Goal: Information Seeking & Learning: Find specific fact

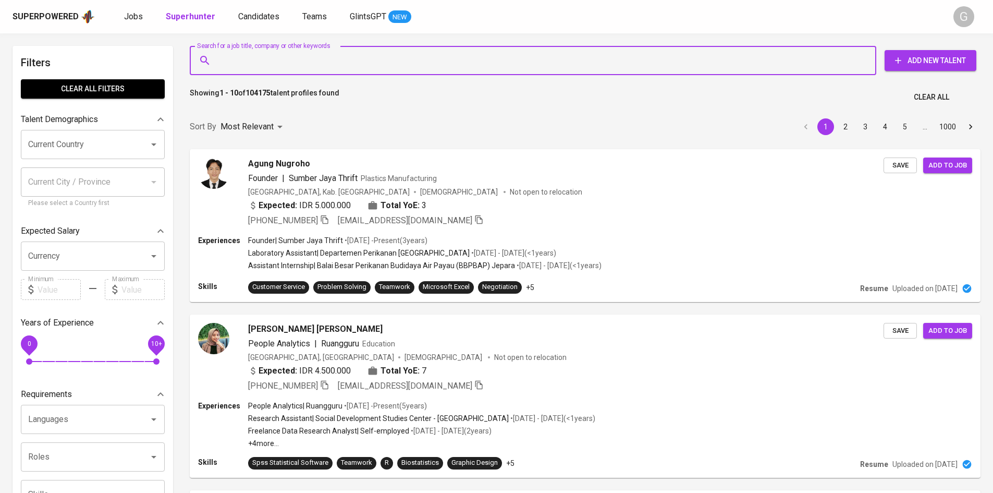
drag, startPoint x: 0, startPoint y: 0, endPoint x: 289, endPoint y: 63, distance: 295.5
click at [289, 63] on input "Search for a job title, company or other keywords" at bounding box center [535, 61] width 641 height 20
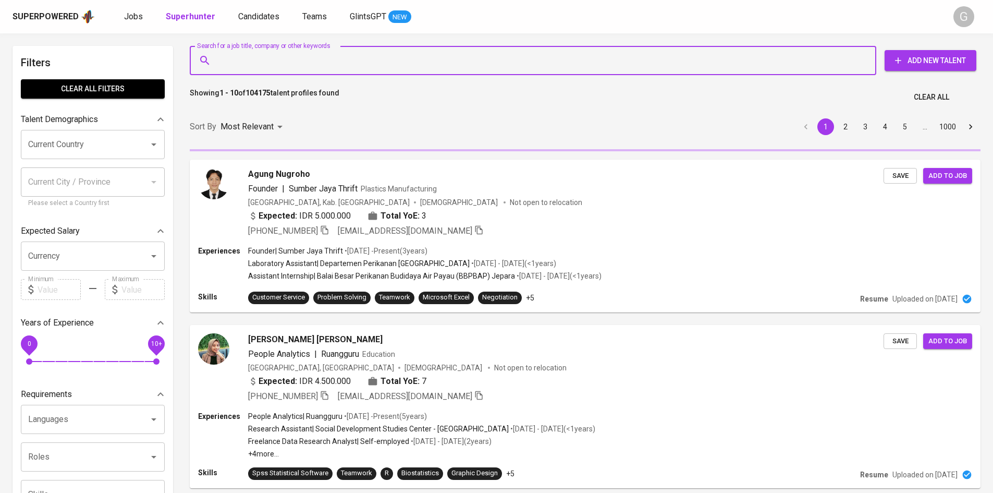
type input "[EMAIL_ADDRESS][DOMAIN_NAME]"
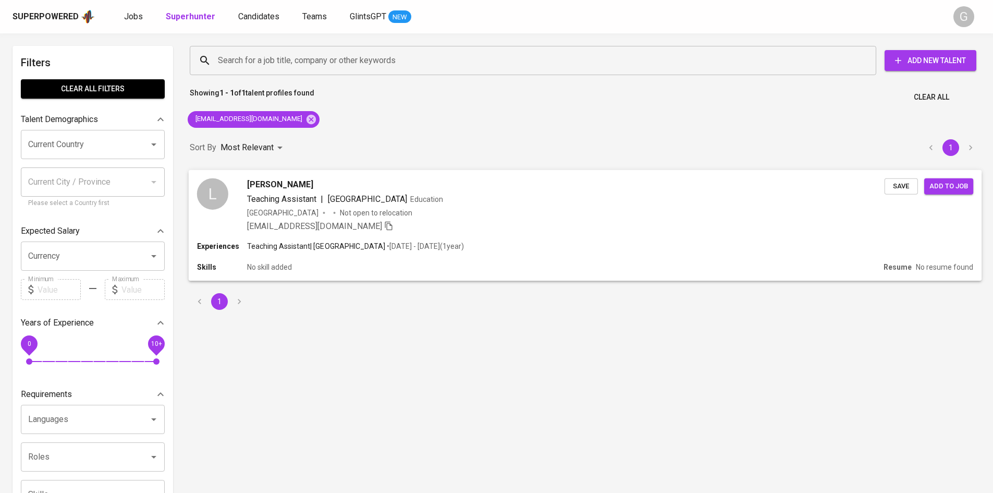
click at [813, 183] on div "[PERSON_NAME]" at bounding box center [566, 184] width 638 height 13
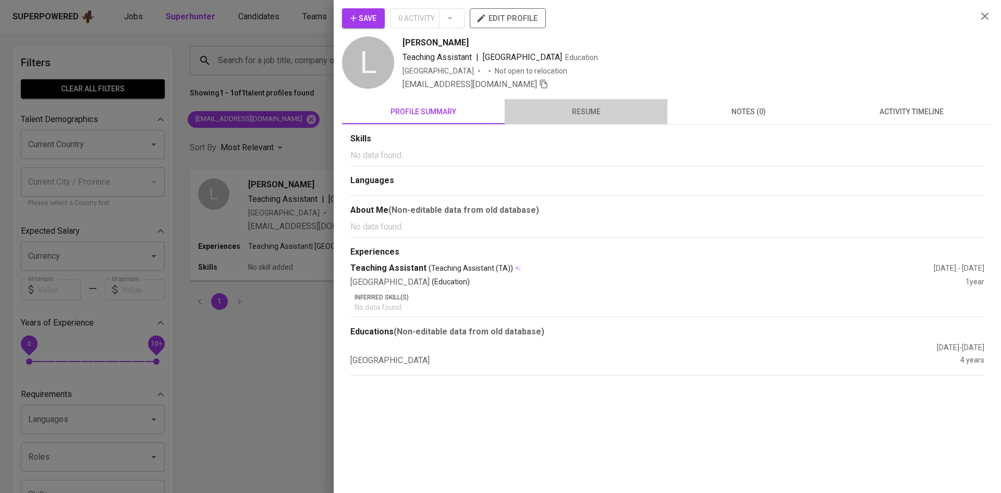
click at [560, 111] on span "resume" at bounding box center [586, 111] width 150 height 13
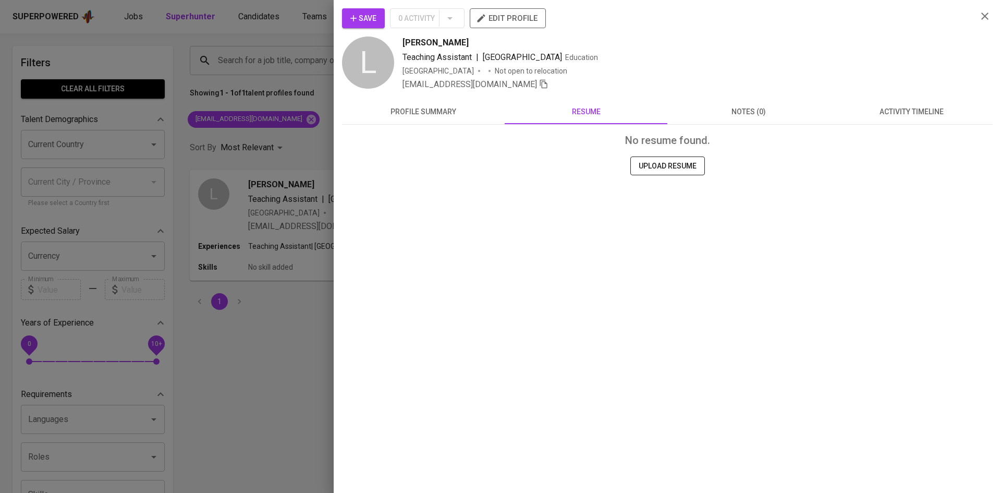
click at [293, 115] on div at bounding box center [500, 246] width 1001 height 493
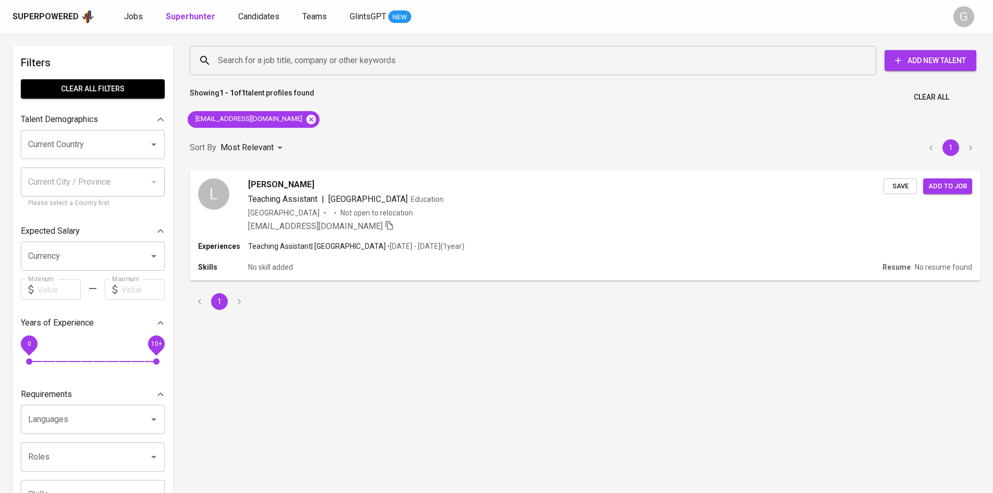
drag, startPoint x: 277, startPoint y: 117, endPoint x: 268, endPoint y: 120, distance: 9.9
click at [276, 117] on div "[EMAIL_ADDRESS][DOMAIN_NAME]" at bounding box center [253, 119] width 140 height 25
click at [307, 119] on icon at bounding box center [311, 118] width 9 height 9
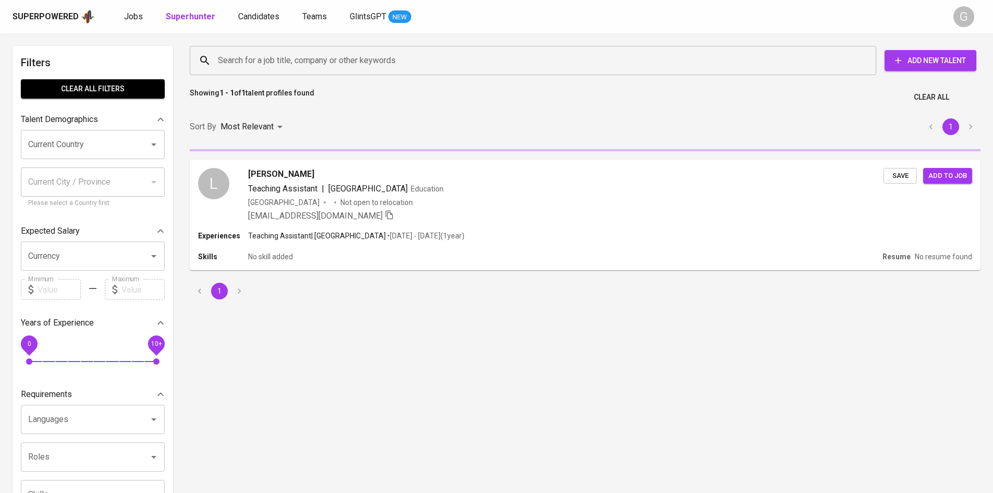
click at [263, 56] on input "Search for a job title, company or other keywords" at bounding box center [535, 61] width 641 height 20
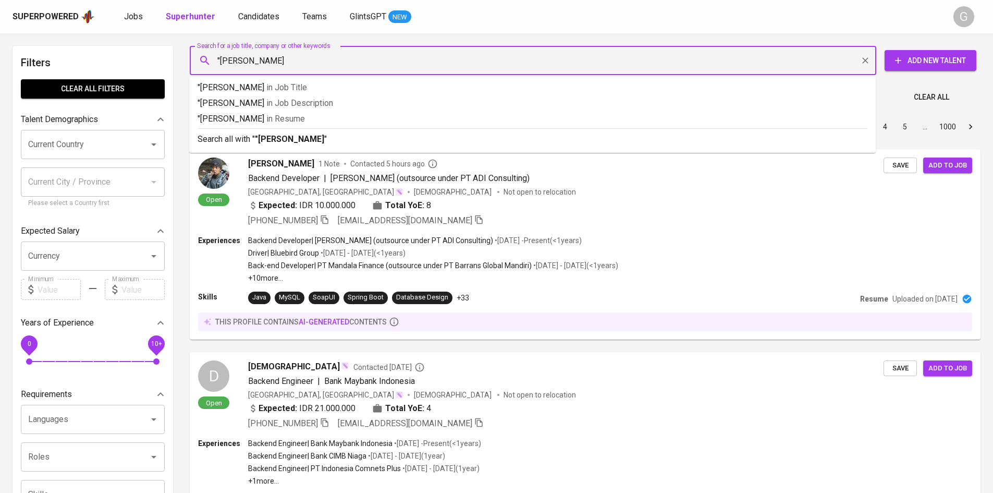
type input ""[PERSON_NAME]""
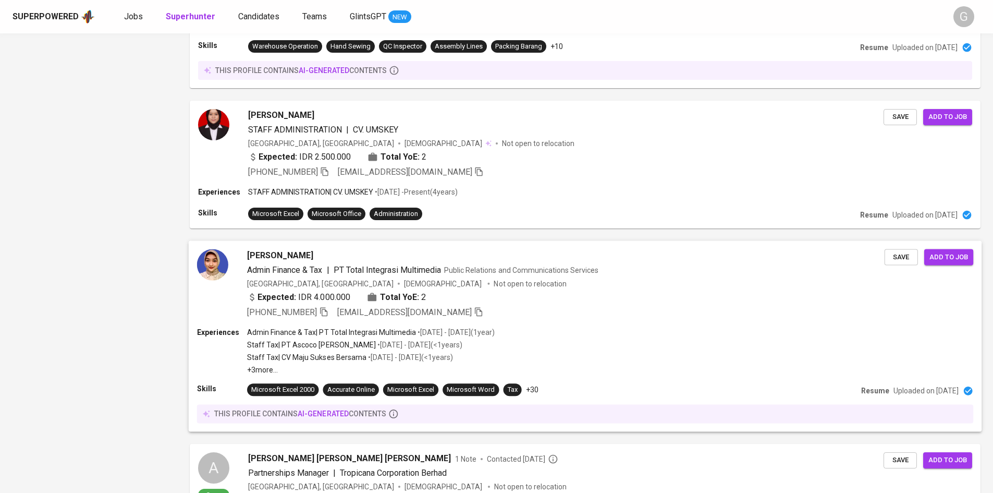
scroll to position [1407, 0]
